Goal: Task Accomplishment & Management: Use online tool/utility

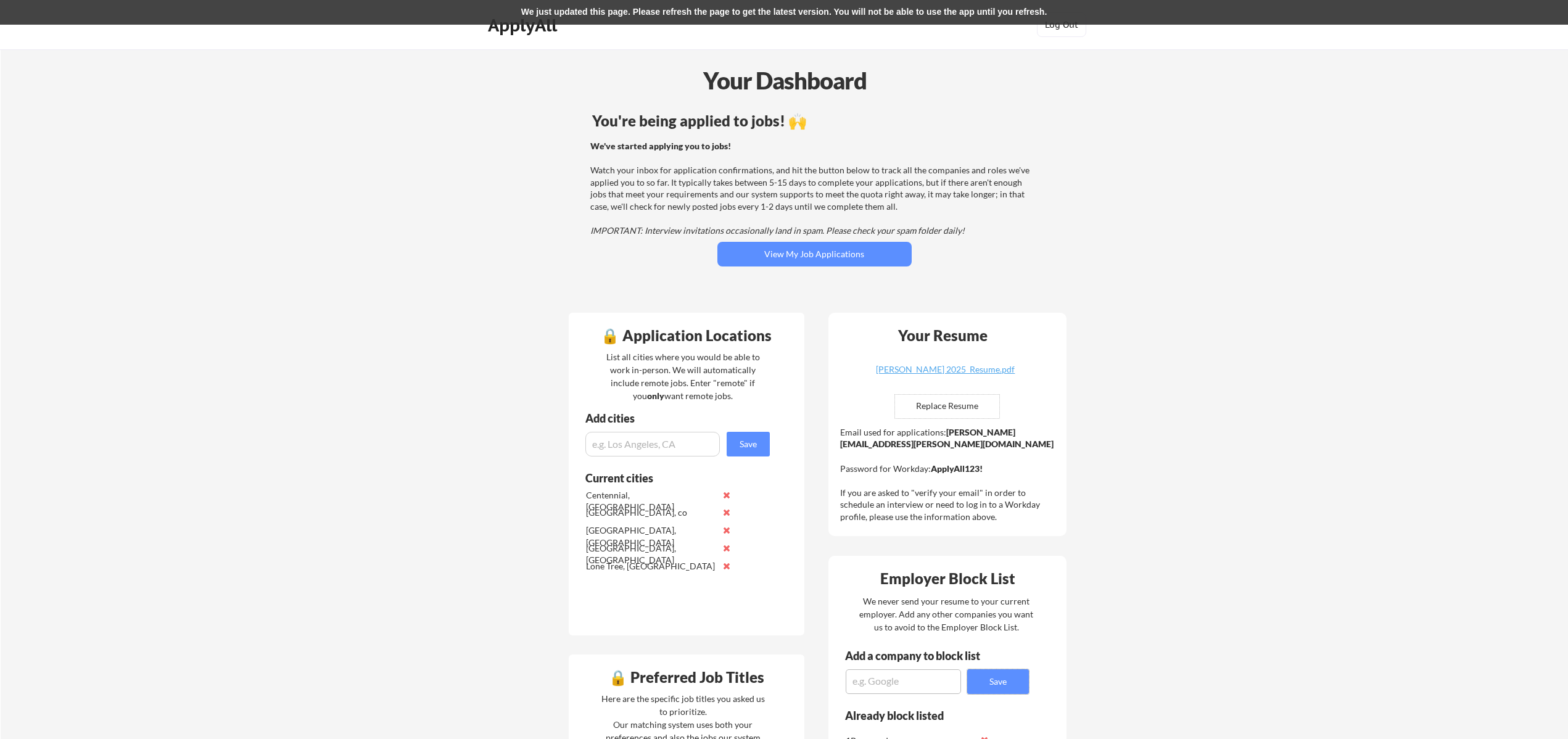
scroll to position [552, 0]
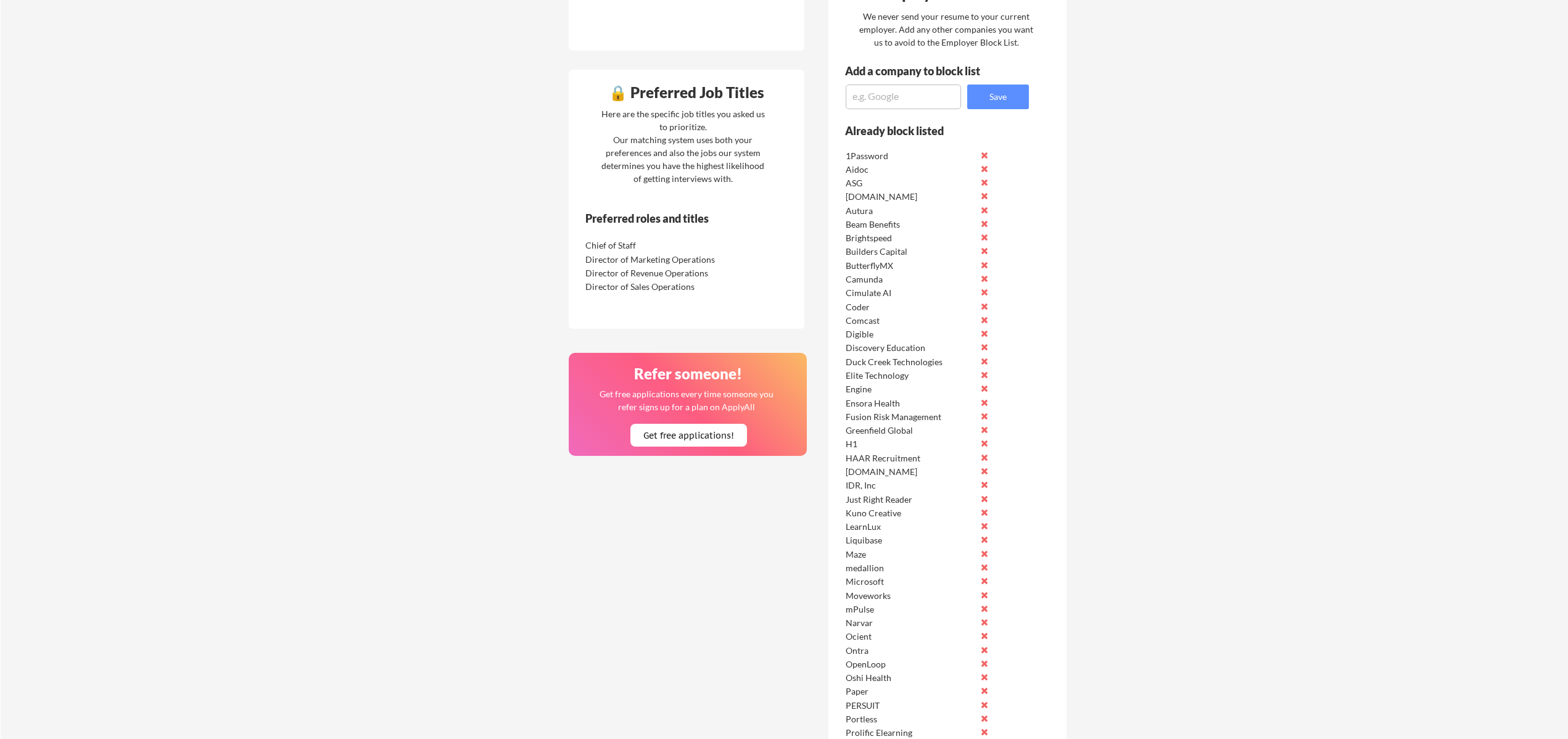
scroll to position [589, 0]
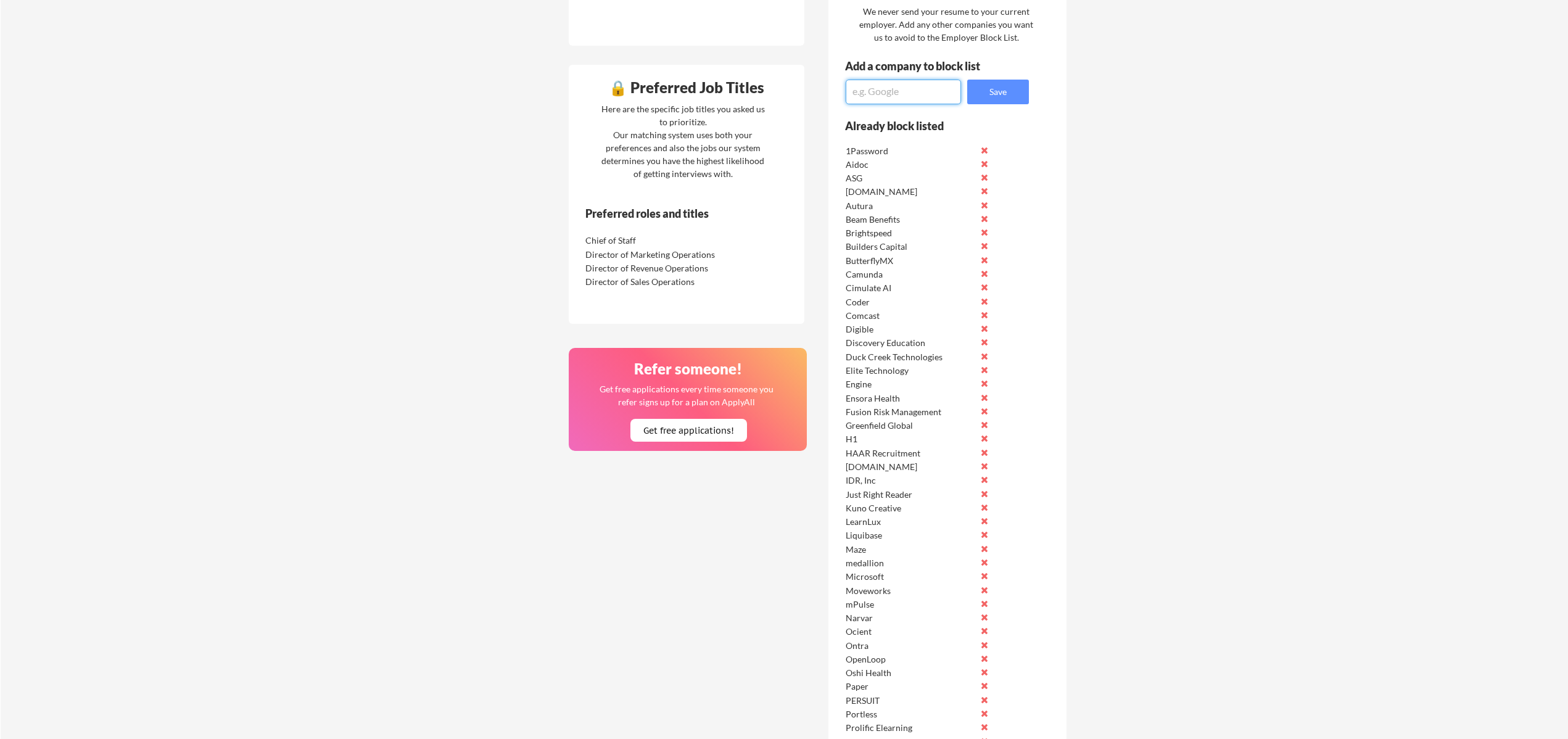
click at [877, 91] on textarea at bounding box center [903, 92] width 116 height 25
type textarea "MNY Ventures"
click at [1007, 89] on button "Save" at bounding box center [998, 92] width 62 height 25
click at [879, 97] on textarea at bounding box center [903, 92] width 116 height 25
type textarea "Everway"
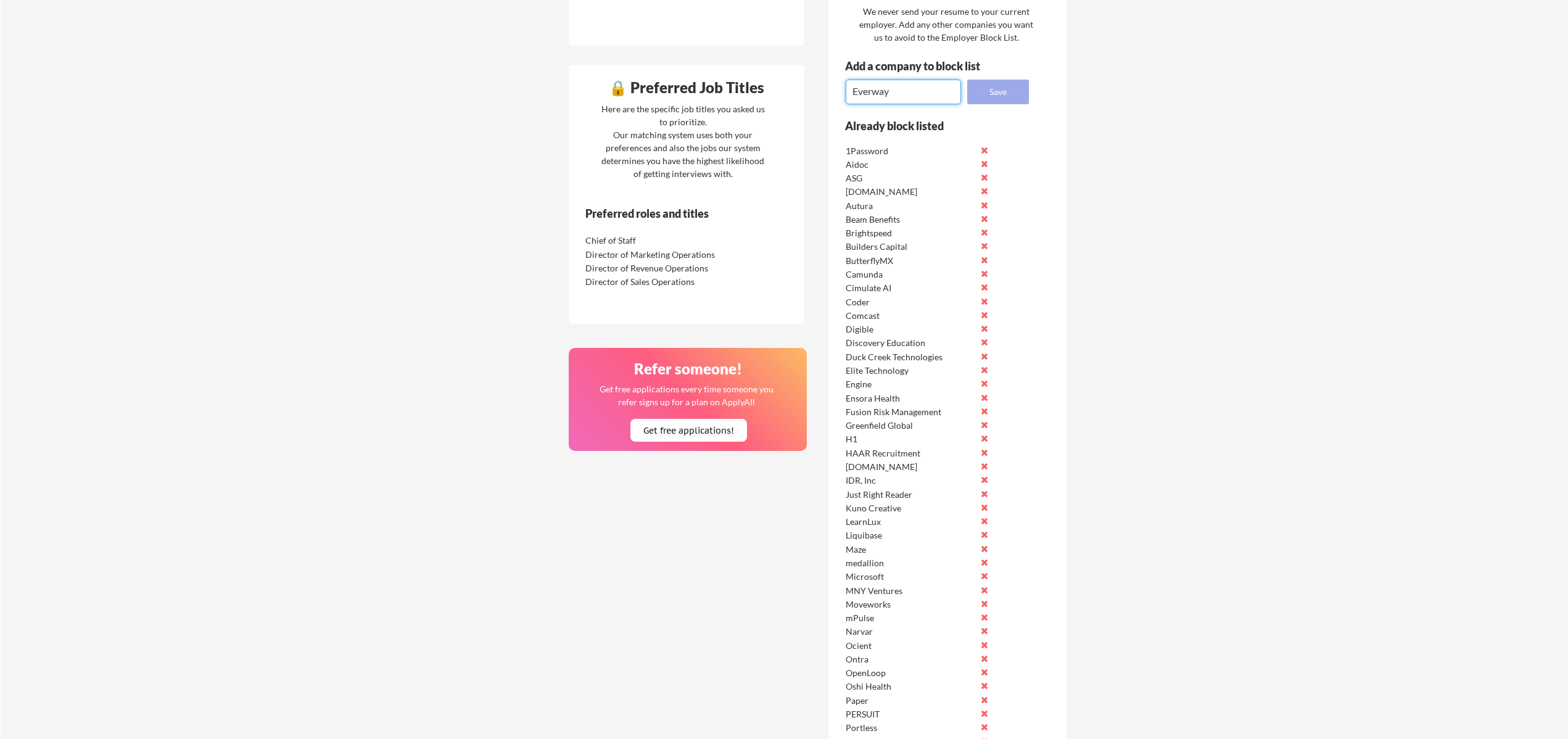
click at [989, 96] on button "Save" at bounding box center [998, 92] width 62 height 25
click at [891, 87] on textarea at bounding box center [903, 92] width 116 height 25
paste textarea "Greenfield Global"
type textarea "Greenfield Global"
click at [997, 87] on button "Save" at bounding box center [998, 92] width 62 height 25
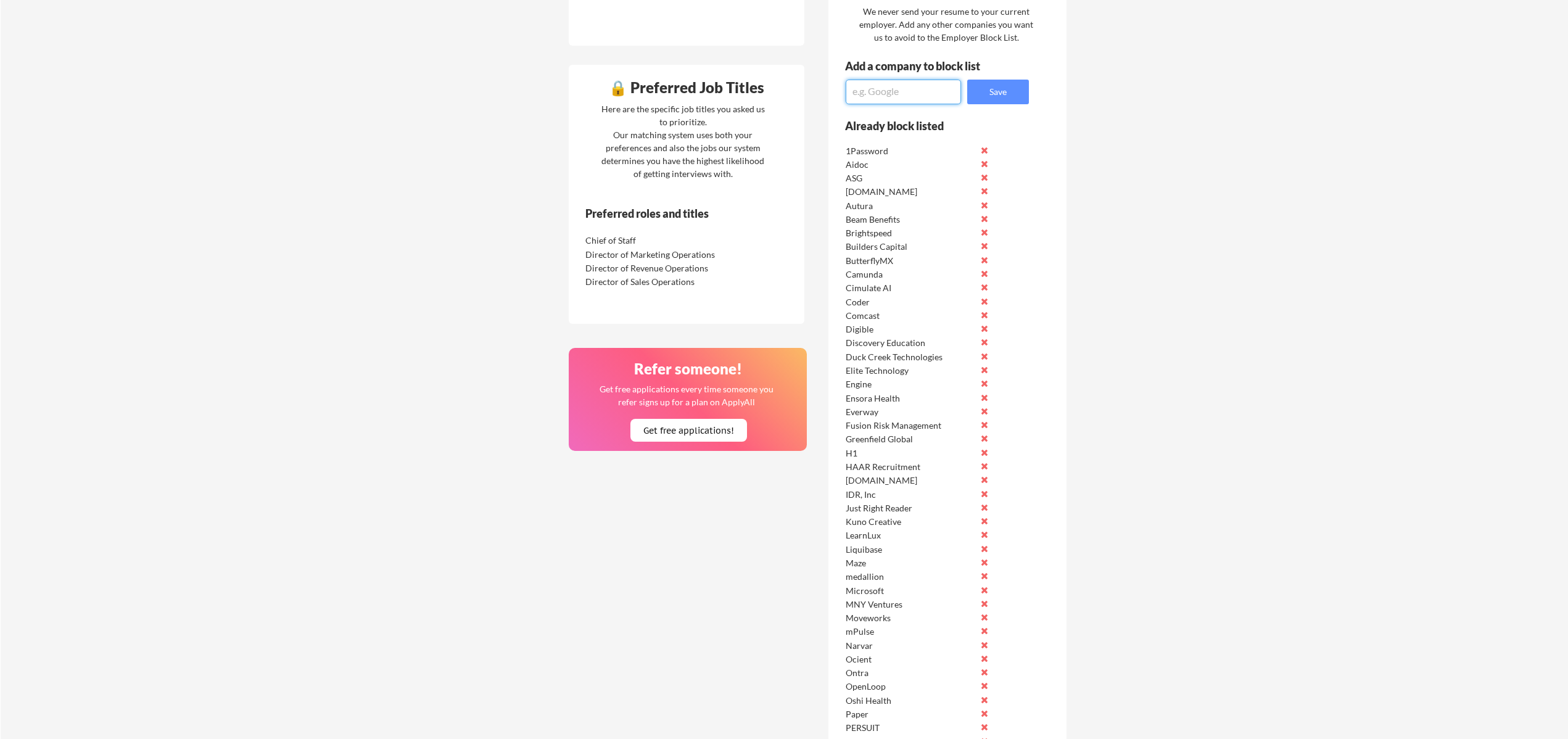
click at [860, 86] on textarea at bounding box center [903, 92] width 116 height 25
paste textarea "Keeper Security, Inc."
type textarea "Keeper Security, Inc."
click at [987, 94] on button "Save" at bounding box center [998, 92] width 62 height 25
click at [876, 92] on textarea at bounding box center [903, 92] width 116 height 25
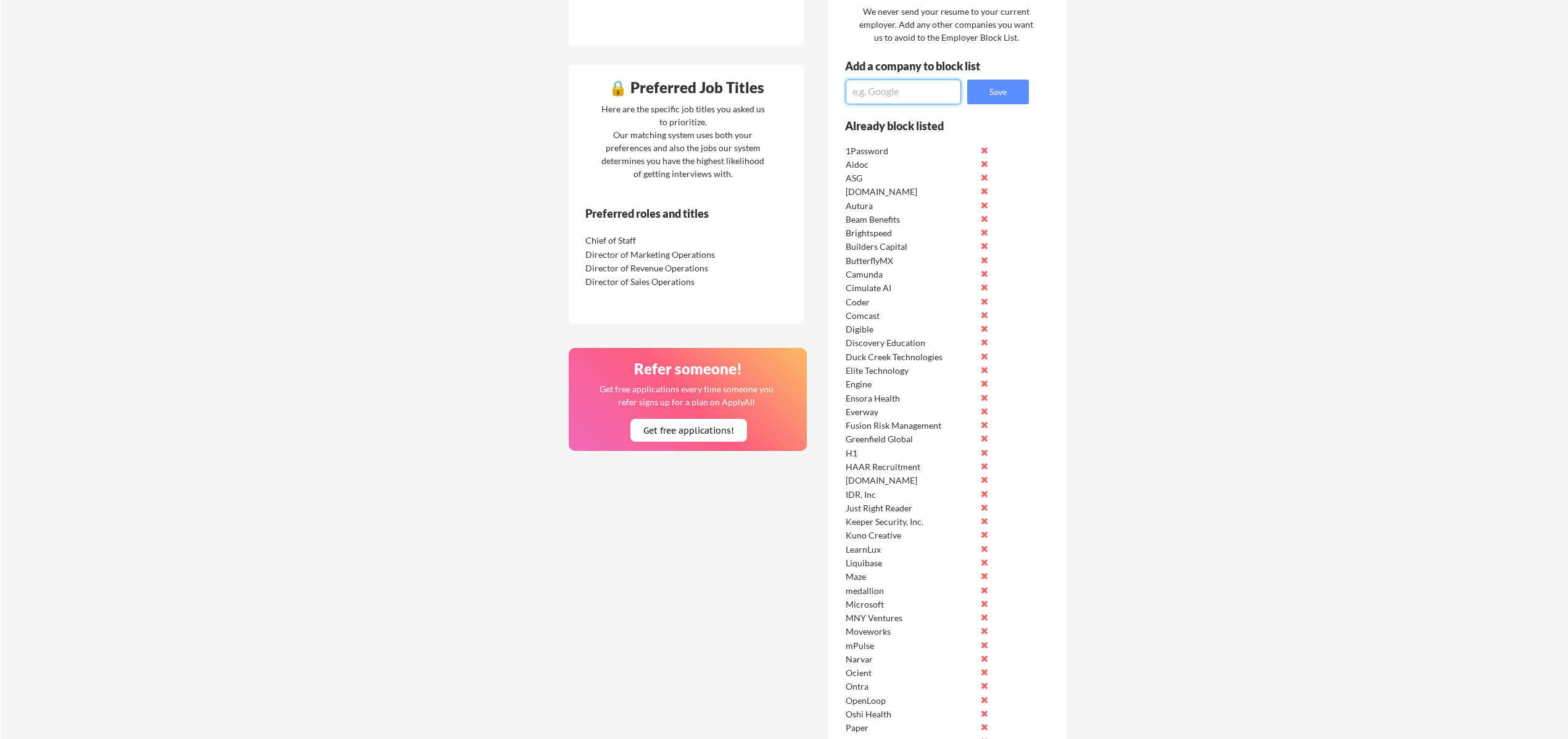
paste textarea "OnBoard"
type textarea "OnBoard"
click at [995, 89] on button "Save" at bounding box center [998, 92] width 62 height 25
click at [886, 98] on textarea at bounding box center [903, 92] width 116 height 25
paste textarea "Build Fellowship by Open Avenues"
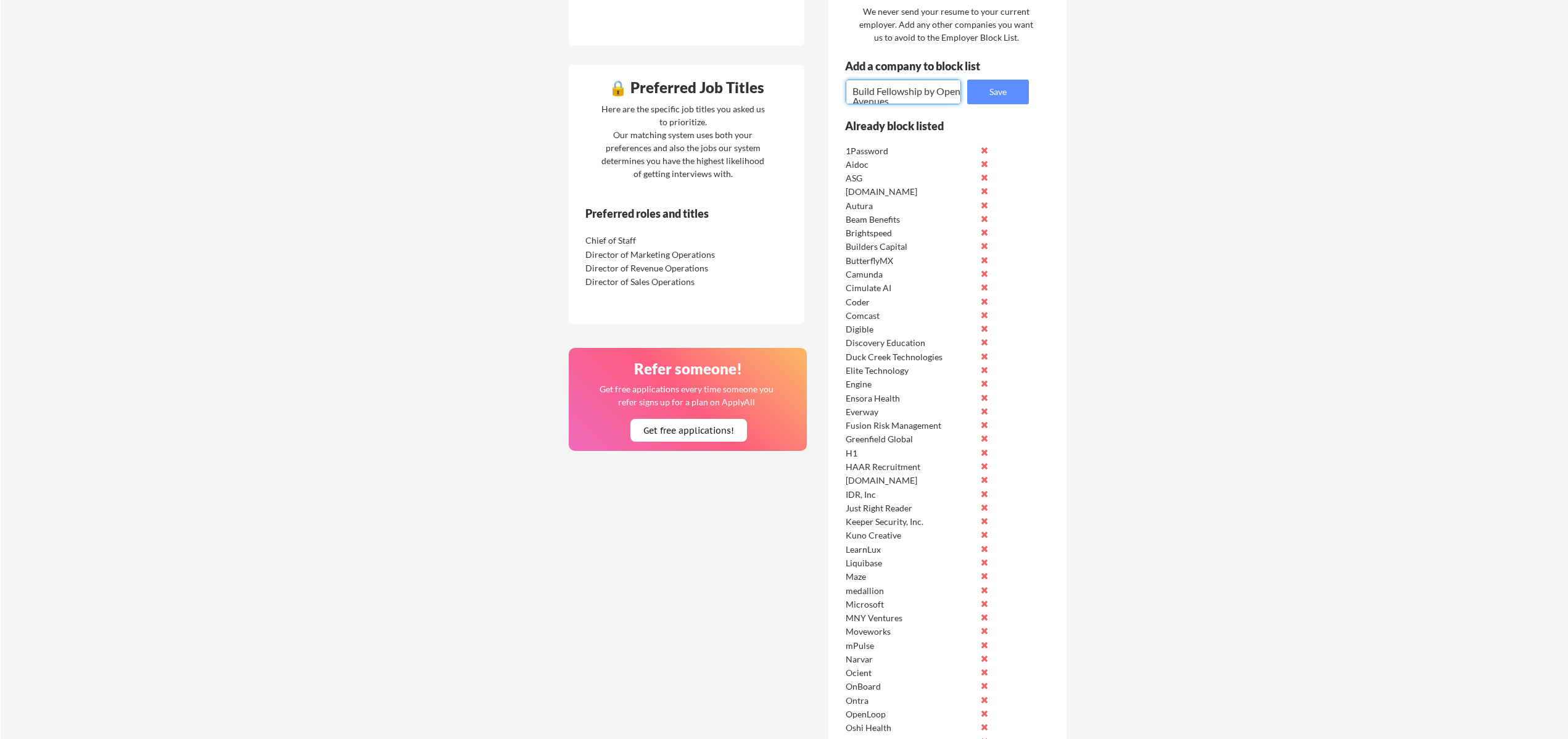
scroll to position [3, 0]
type textarea "Build Fellowship by Open Avenues"
click at [1006, 87] on button "Save" at bounding box center [998, 92] width 62 height 25
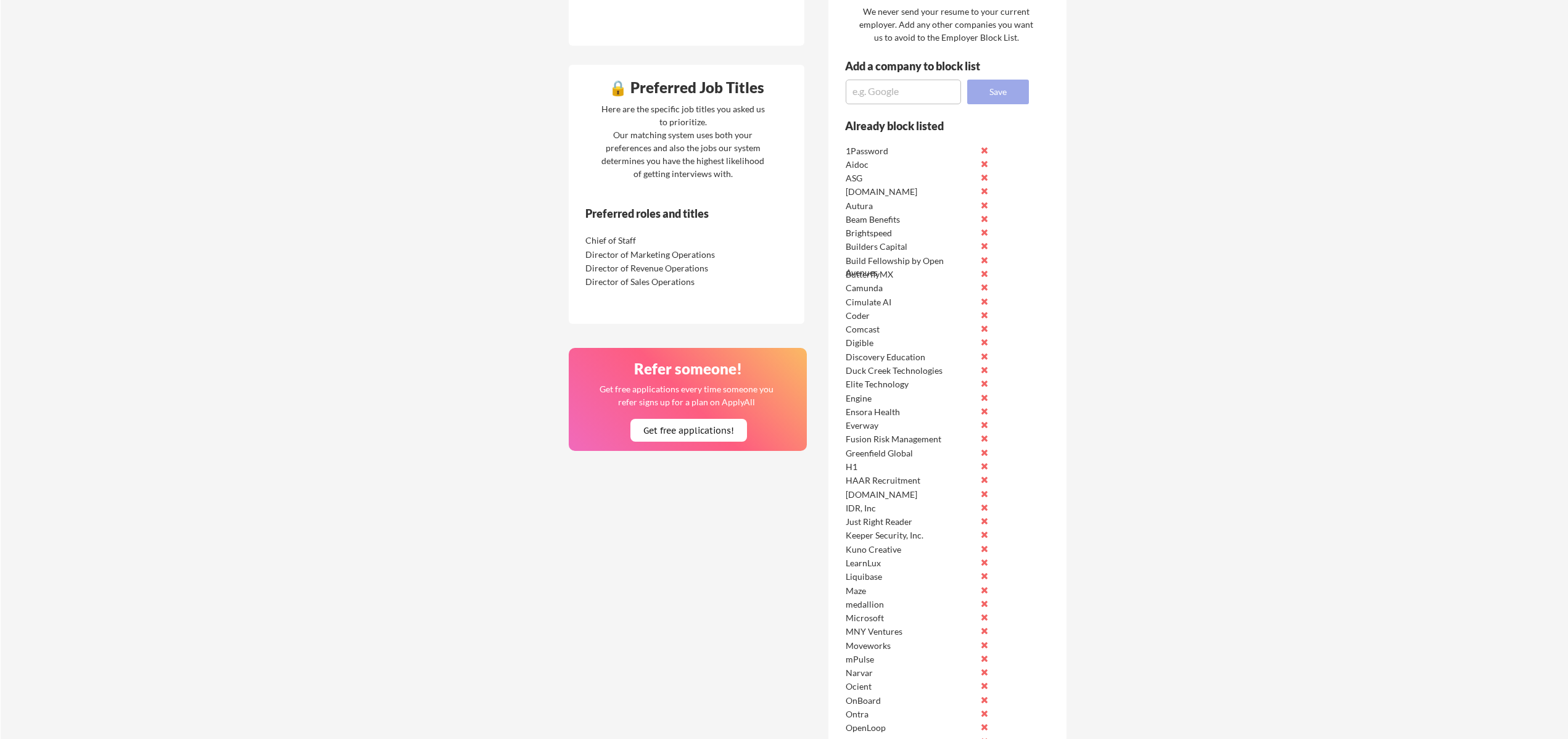
scroll to position [0, 0]
click at [908, 100] on textarea at bounding box center [903, 92] width 116 height 25
type textarea "Build"
click at [1003, 90] on button "Save" at bounding box center [998, 92] width 62 height 25
click at [983, 243] on button at bounding box center [985, 245] width 9 height 9
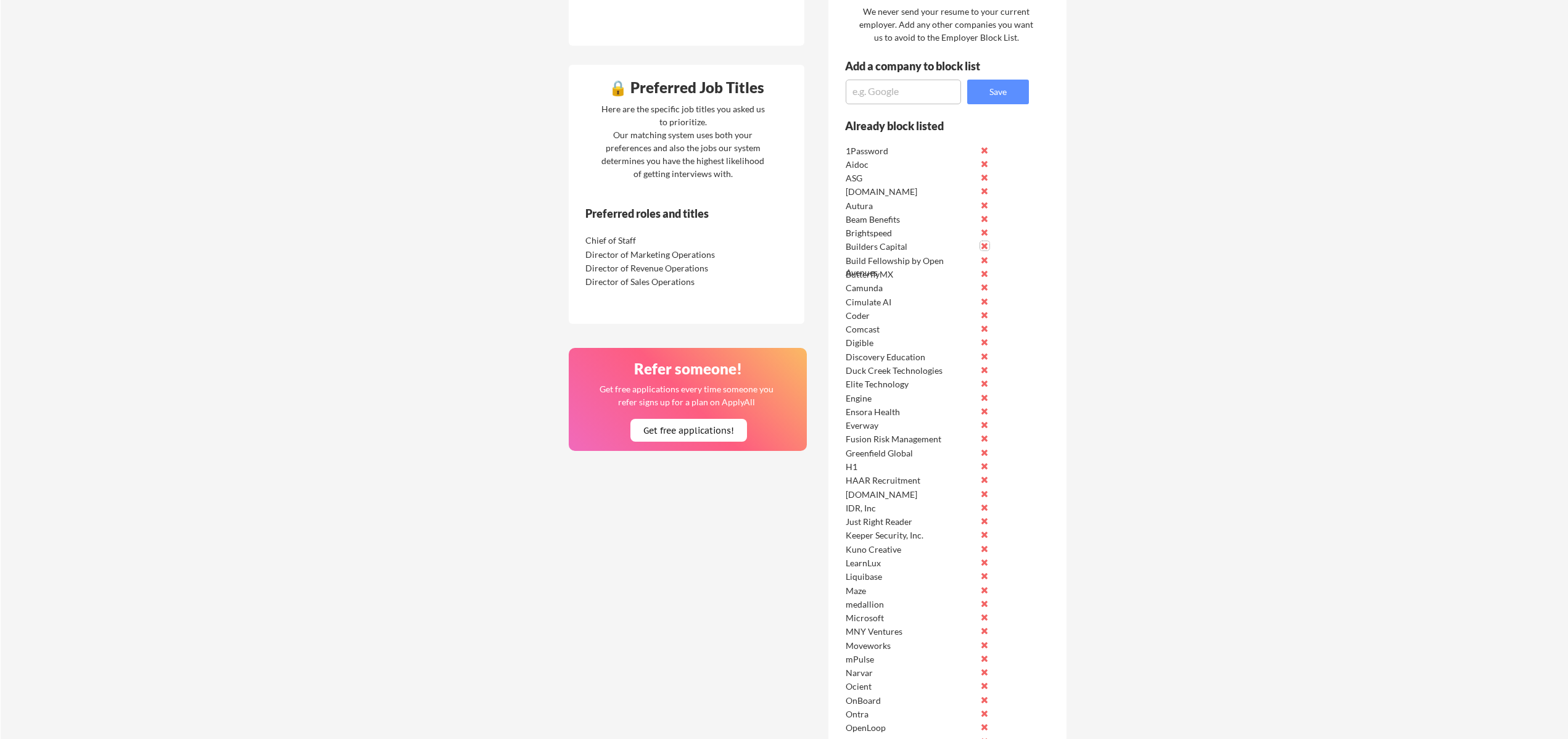
click at [865, 98] on textarea at bounding box center [903, 92] width 116 height 25
paste textarea "Headway"
type textarea "Headway"
click at [1000, 91] on button "Save" at bounding box center [998, 92] width 62 height 25
click at [857, 99] on textarea at bounding box center [903, 92] width 116 height 25
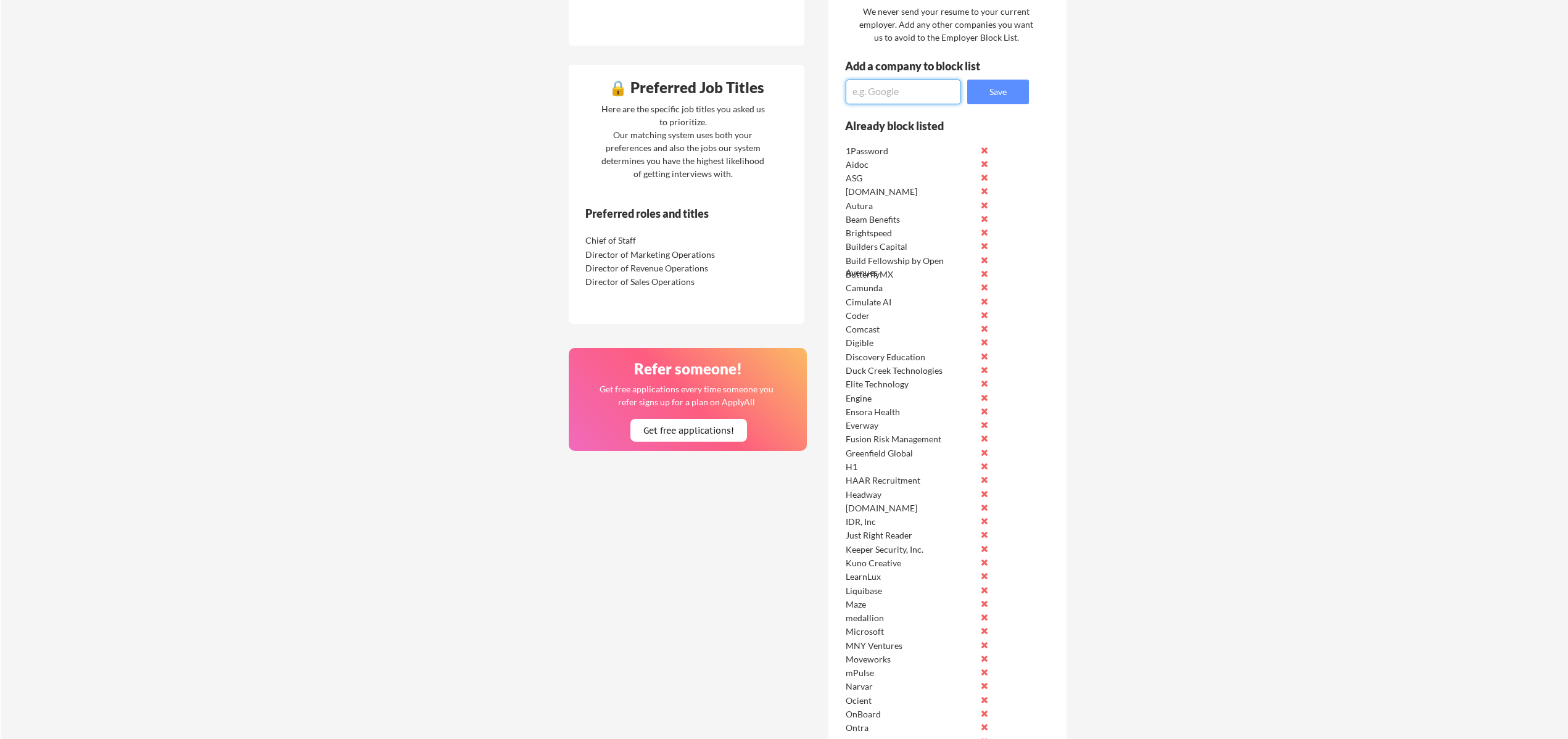
paste textarea "Headway"
type textarea "Headway"
click at [1005, 92] on button "Save" at bounding box center [998, 92] width 62 height 25
click at [874, 92] on textarea at bounding box center [903, 92] width 116 height 25
paste textarea "BlackLine"
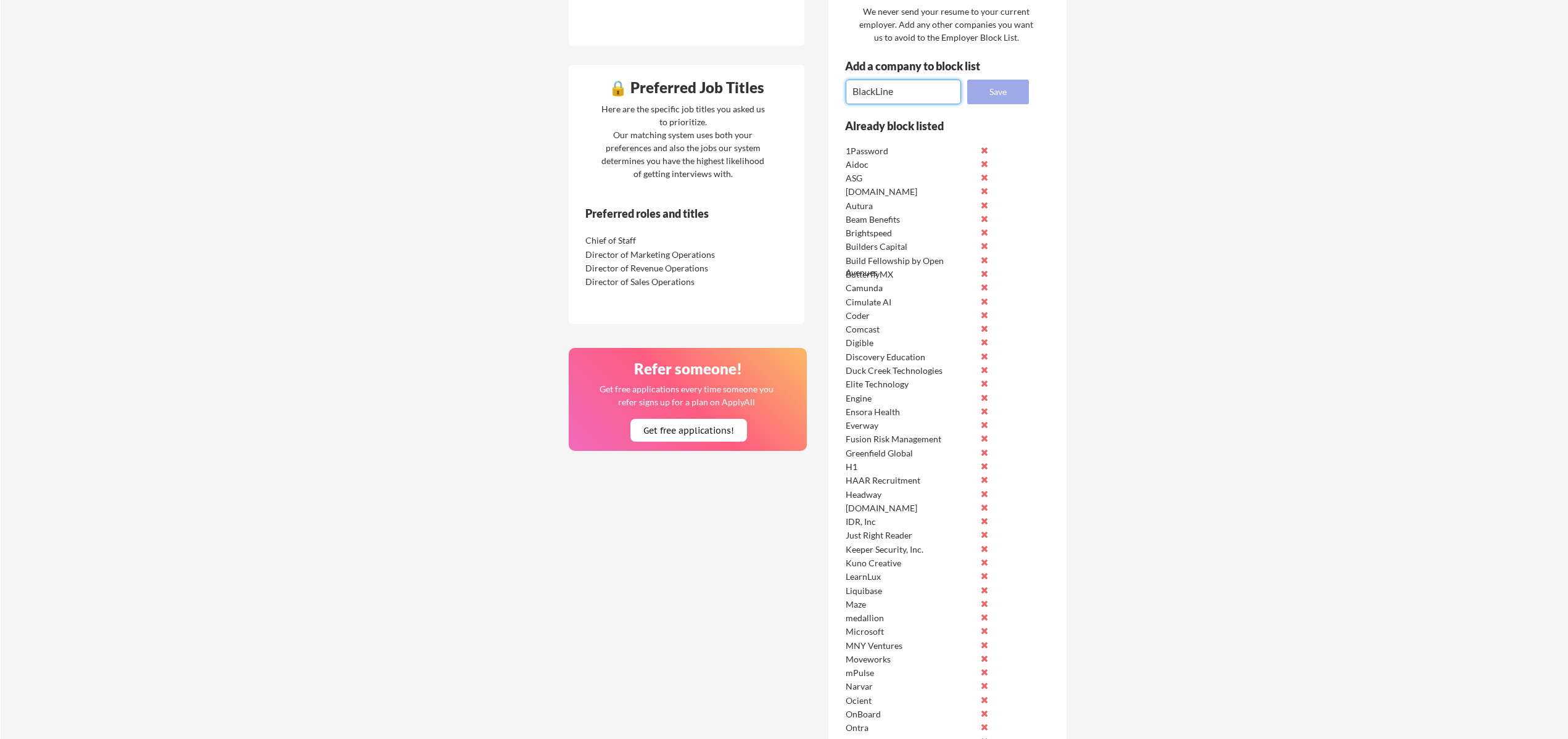
type textarea "BlackLine"
click at [994, 94] on button "Save" at bounding box center [998, 92] width 62 height 25
click at [881, 92] on textarea at bounding box center [903, 92] width 116 height 25
paste textarea "Teramind"
type textarea "Teramind"
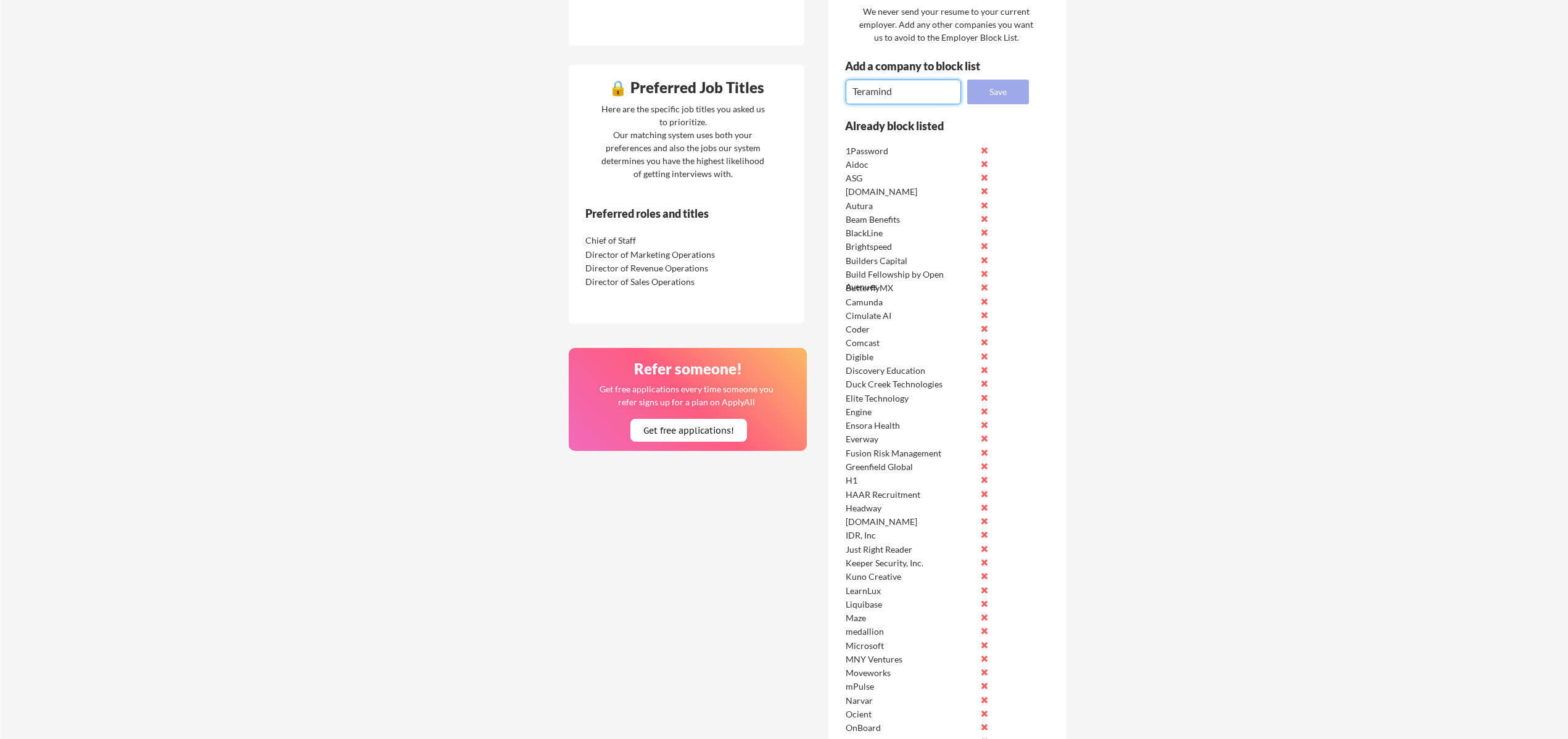
click at [974, 91] on button "Save" at bounding box center [998, 92] width 62 height 25
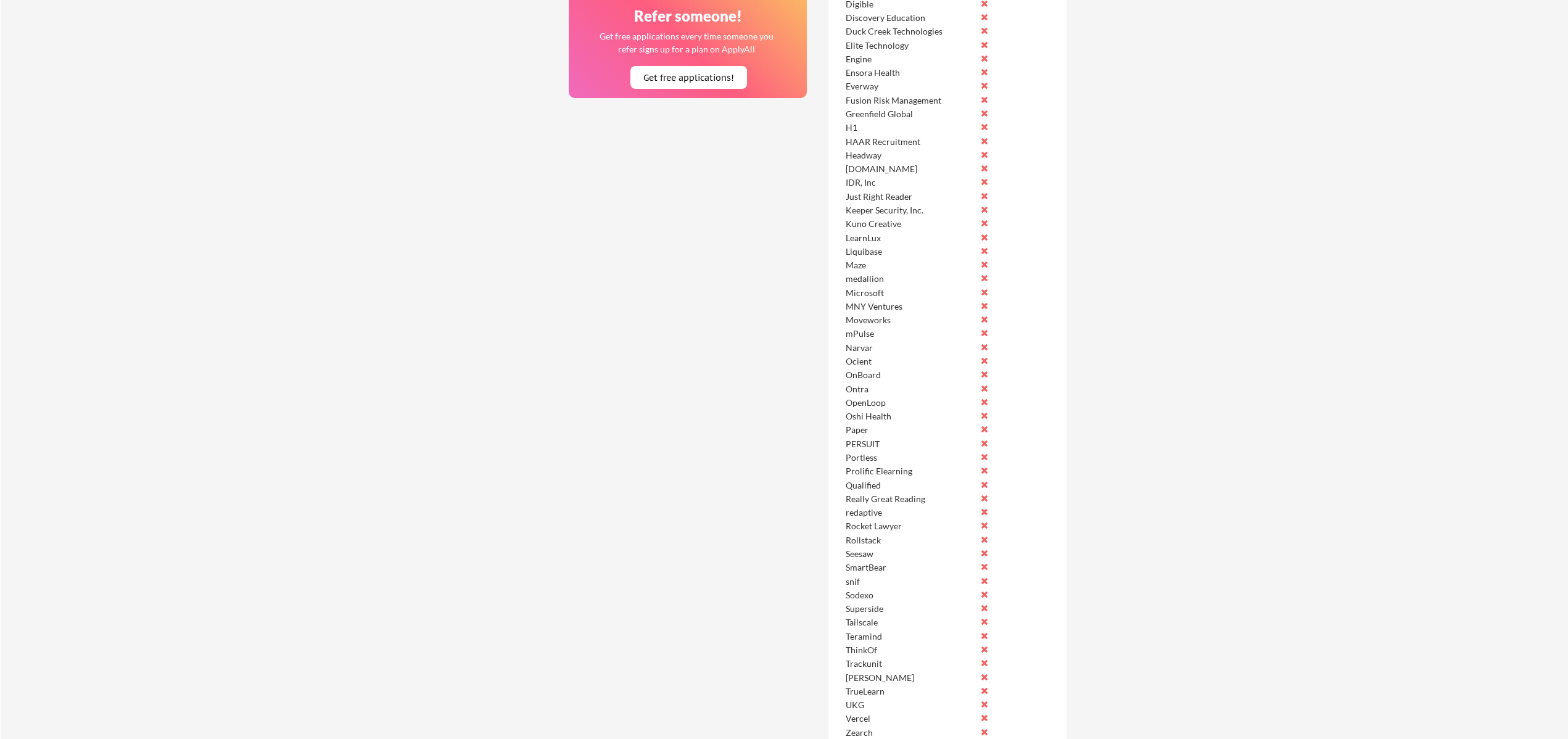
scroll to position [976, 0]
